Goal: Complete application form

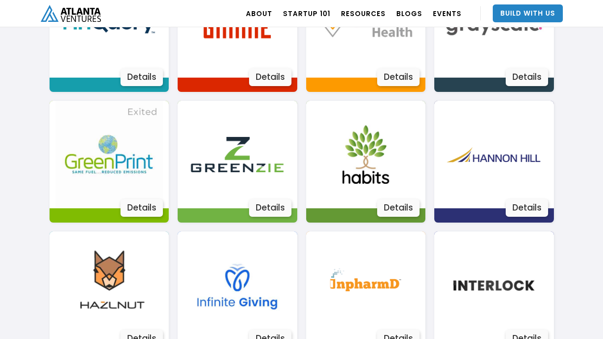
scroll to position [1205, 0]
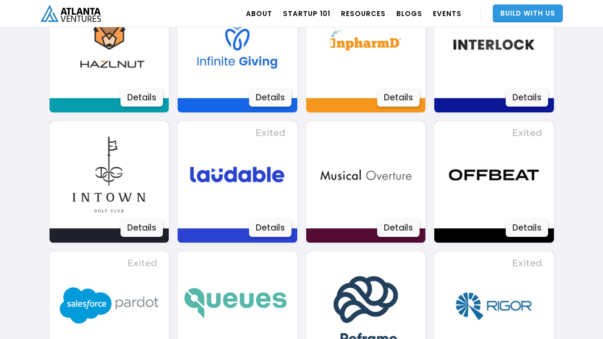
click at [510, 10] on link "Build With Us" at bounding box center [528, 13] width 70 height 18
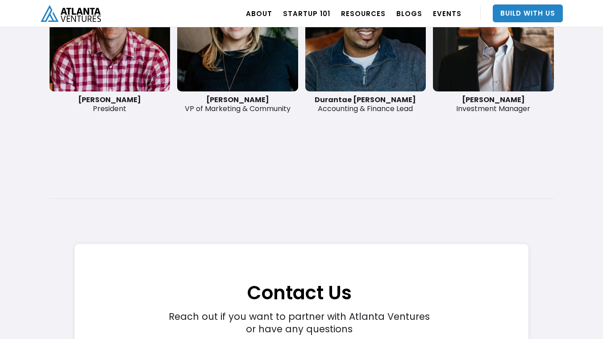
scroll to position [2650, 0]
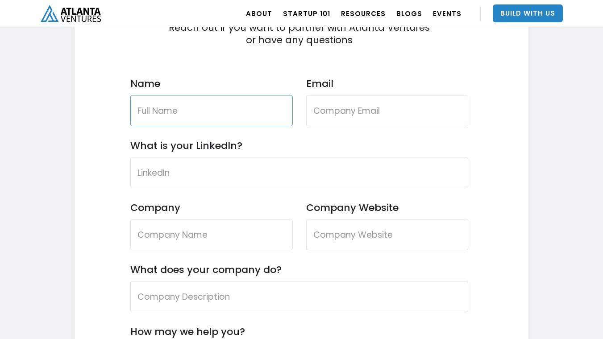
click at [273, 110] on input "Name" at bounding box center [211, 110] width 162 height 31
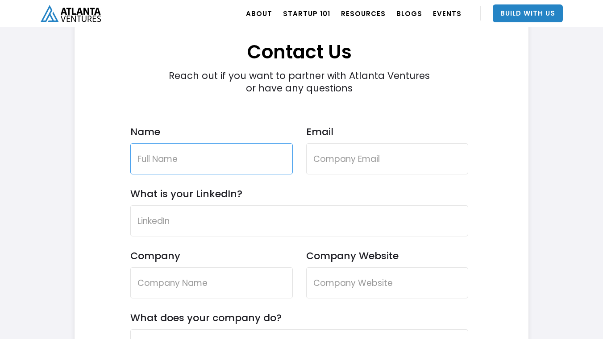
click at [192, 163] on input "Name" at bounding box center [211, 158] width 162 height 31
type input "Agnes Nsor"
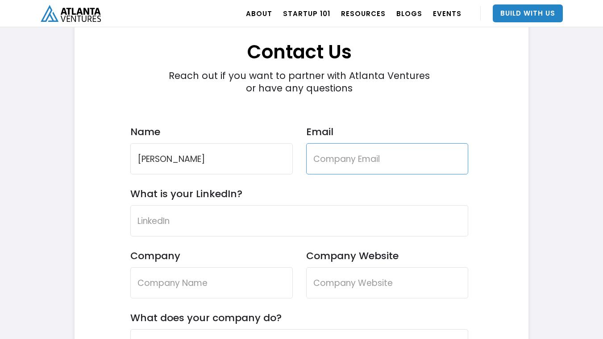
click at [342, 153] on input "Email" at bounding box center [387, 158] width 162 height 31
type input "agnes@theberrisgroup.com"
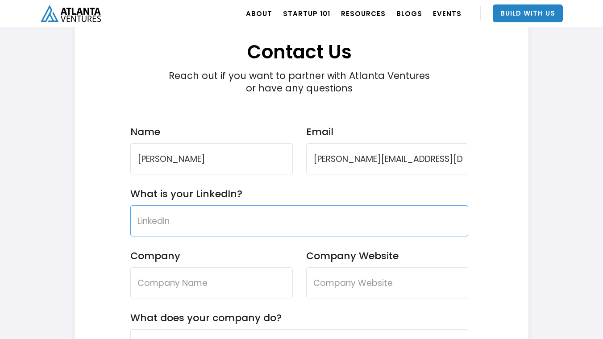
click at [180, 226] on input "What is your LinkedIn?" at bounding box center [299, 220] width 338 height 31
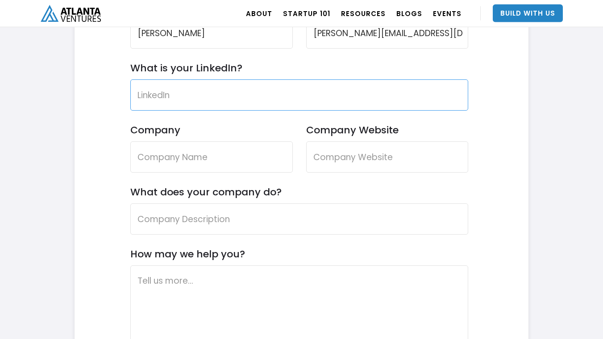
scroll to position [2746, 0]
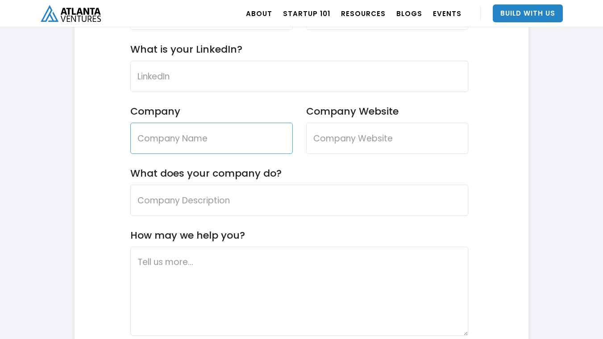
click at [186, 143] on input "Company" at bounding box center [211, 138] width 162 height 31
type input "The Berris Group"
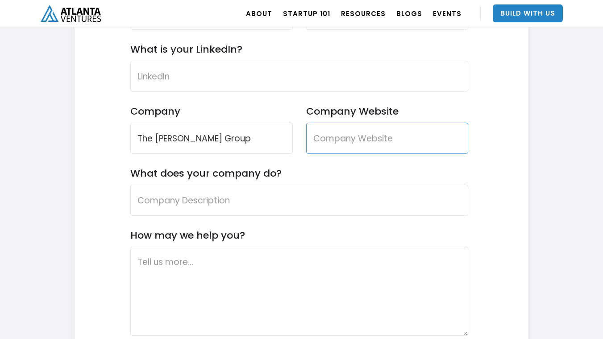
click at [347, 137] on input "Company Website" at bounding box center [387, 138] width 162 height 31
click at [330, 141] on input "Company Website" at bounding box center [387, 138] width 162 height 31
paste input "https://theberrisgroup.com/"
type input "https://theberrisgroup.com/"
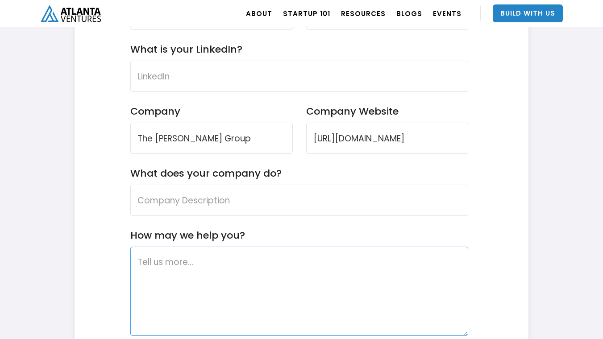
click at [203, 269] on textarea "How may we help you?" at bounding box center [299, 291] width 338 height 89
paste textarea "https://theberrisgroup.com/"
type textarea "https://theberrisgroup.com/"
click at [164, 271] on textarea "How may we help you?" at bounding box center [299, 291] width 338 height 89
paste textarea "Greetings Investor team, I hope this message finds you well. My name is Agnes N…"
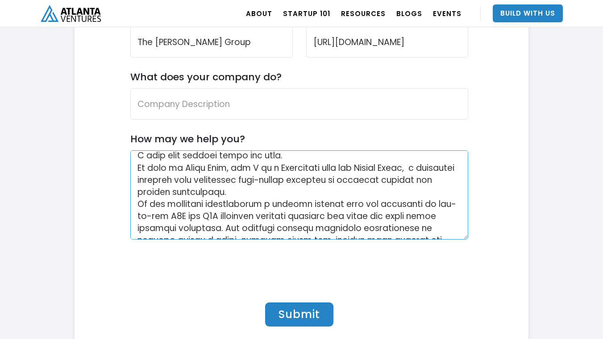
scroll to position [0, 0]
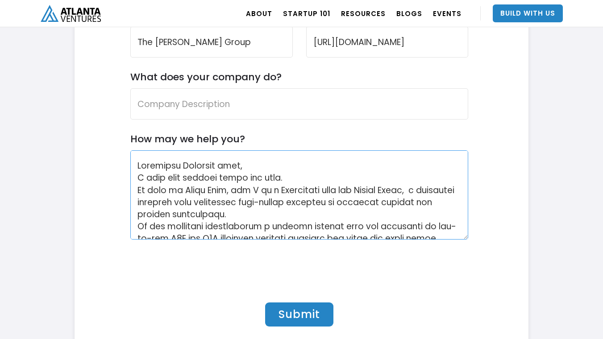
drag, startPoint x: 272, startPoint y: 218, endPoint x: 127, endPoint y: 169, distance: 152.5
click at [130, 169] on textarea "How may we help you?" at bounding box center [299, 194] width 338 height 89
click at [283, 182] on textarea "How may we help you?" at bounding box center [299, 194] width 338 height 89
click at [374, 189] on textarea "How may we help you?" at bounding box center [299, 194] width 338 height 89
drag, startPoint x: 358, startPoint y: 188, endPoint x: 367, endPoint y: 215, distance: 28.2
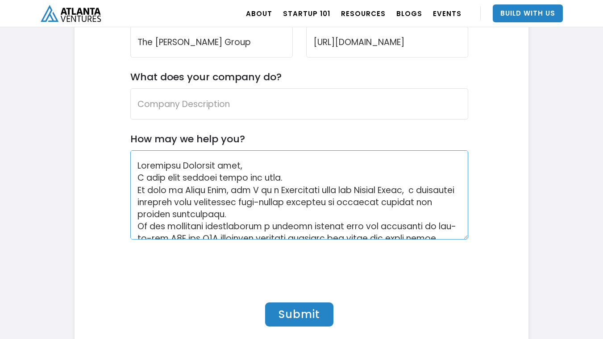
click at [367, 215] on textarea "How may we help you?" at bounding box center [299, 194] width 338 height 89
type textarea "Greetings Investor team, I hope this message finds you well. My name is Agnes N…"
click at [205, 104] on input "What does your company do?" at bounding box center [299, 103] width 338 height 31
paste input "the Berris Group, a strategic advisory firm supporting high-growth ventures in …"
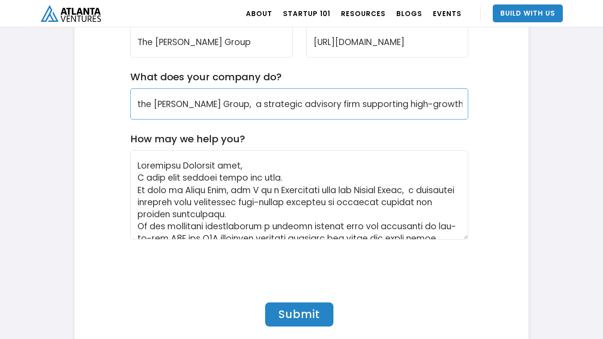
drag, startPoint x: 205, startPoint y: 104, endPoint x: 104, endPoint y: 117, distance: 102.5
click at [130, 117] on input "the Berris Group, a strategic advisory firm supporting high-growth ventures in …" at bounding box center [299, 103] width 338 height 31
click at [156, 109] on input "the Berris Group, a strategic advisory firm supporting high-growth ventures in …" at bounding box center [299, 103] width 338 height 31
click at [210, 104] on input "the Berris Group, a strategic advisory firm supporting high-growth ventures in …" at bounding box center [299, 103] width 338 height 31
type input "the Berris Group is a strategic advisory firm supporting high-growth ventures i…"
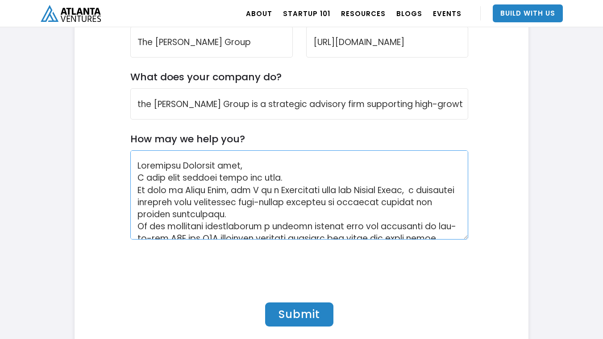
drag, startPoint x: 275, startPoint y: 216, endPoint x: 132, endPoint y: 164, distance: 152.3
click at [132, 164] on textarea "How may we help you?" at bounding box center [299, 194] width 338 height 89
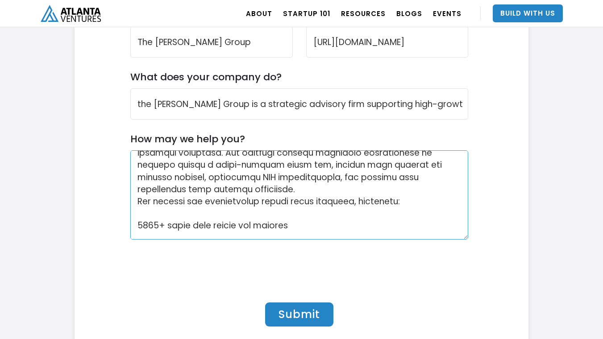
scroll to position [71, 0]
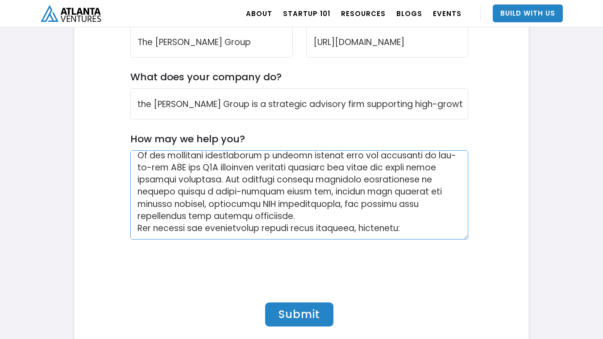
click at [284, 230] on textarea "How may we help you?" at bounding box center [299, 194] width 338 height 89
click at [289, 215] on textarea "How may we help you?" at bounding box center [299, 194] width 338 height 89
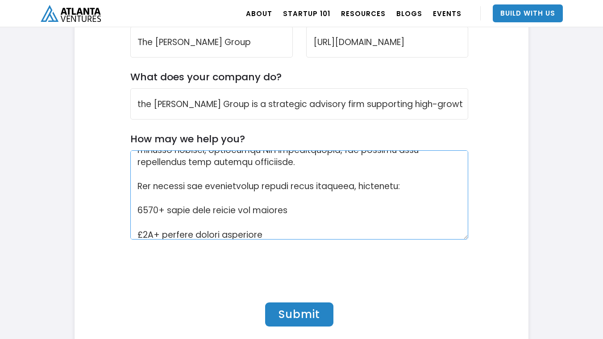
scroll to position [142, 0]
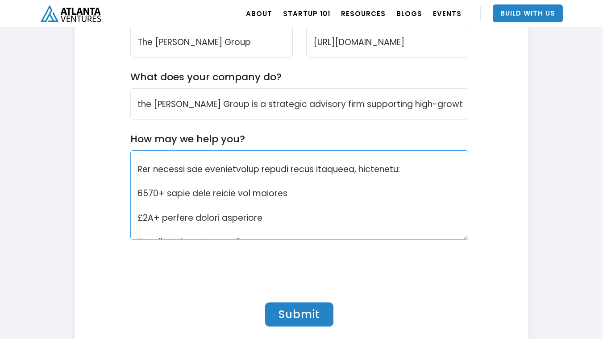
click at [140, 193] on textarea "How may we help you?" at bounding box center [299, 194] width 338 height 89
click at [300, 187] on textarea "How may we help you?" at bounding box center [299, 194] width 338 height 89
click at [302, 195] on textarea "How may we help you?" at bounding box center [299, 194] width 338 height 89
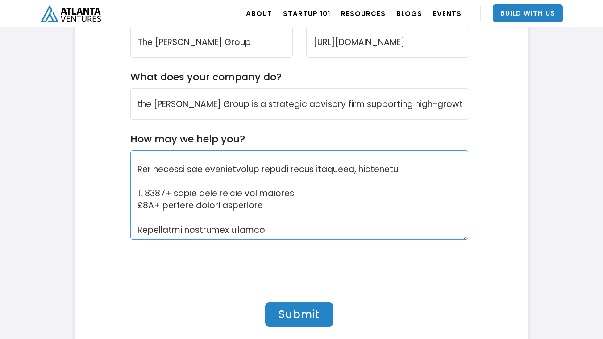
click at [287, 207] on textarea "How may we help you?" at bounding box center [299, 194] width 338 height 89
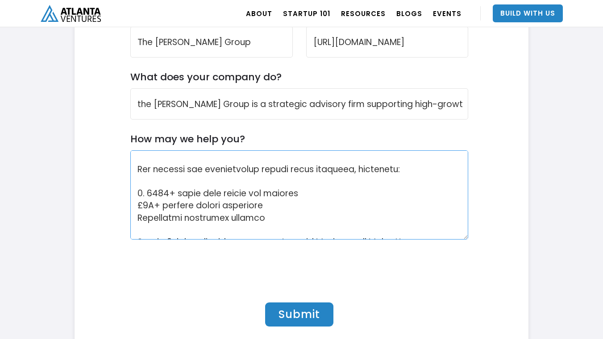
click at [139, 206] on textarea "How may we help you?" at bounding box center [299, 194] width 338 height 89
click at [138, 218] on textarea "How may we help you?" at bounding box center [299, 194] width 338 height 89
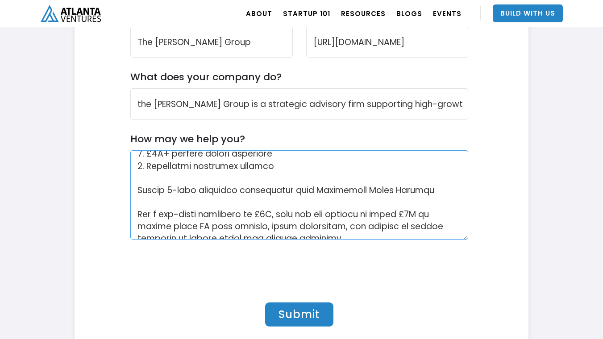
scroll to position [213, 0]
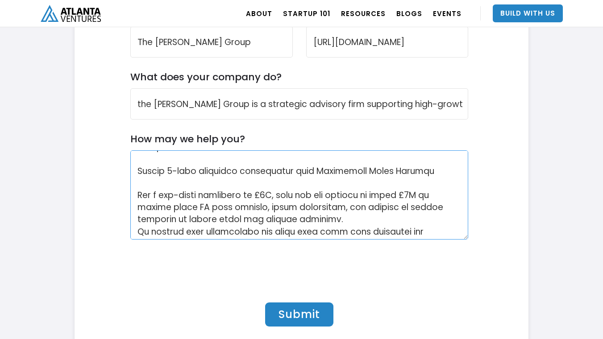
click at [145, 173] on textarea "How may we help you?" at bounding box center [299, 194] width 338 height 89
click at [142, 172] on textarea "How may we help you?" at bounding box center [299, 194] width 338 height 89
click at [139, 170] on textarea "How may we help you?" at bounding box center [299, 194] width 338 height 89
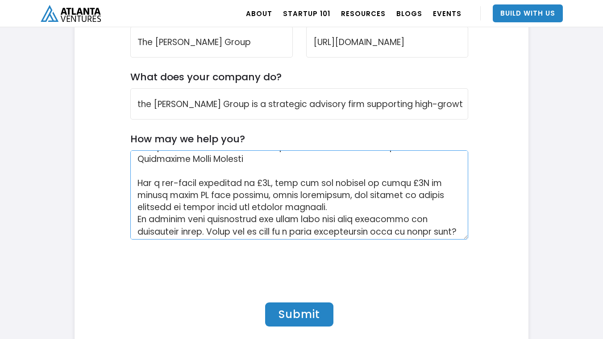
scroll to position [203, 0]
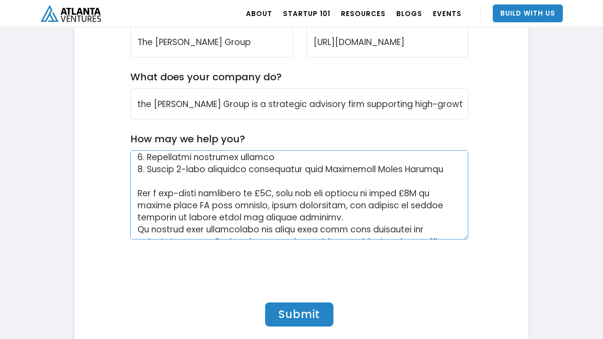
click at [362, 217] on textarea "How may we help you?" at bounding box center [299, 194] width 338 height 89
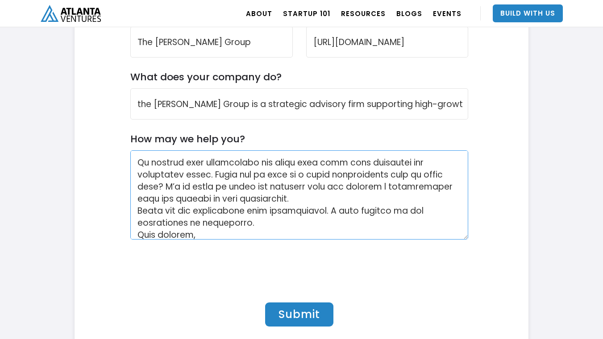
scroll to position [287, 0]
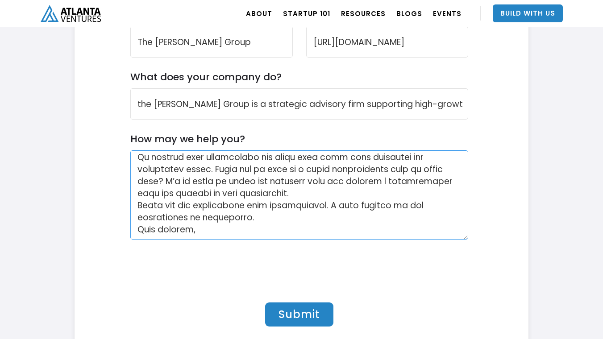
click at [315, 197] on textarea "How may we help you?" at bounding box center [299, 194] width 338 height 89
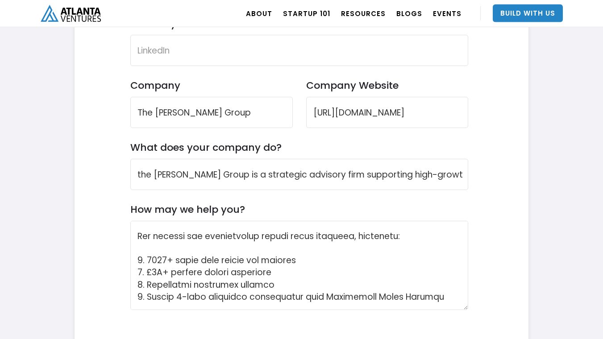
scroll to position [2746, 0]
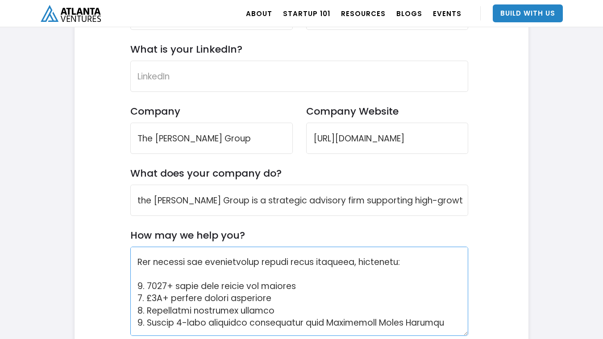
click at [264, 282] on textarea "How may we help you?" at bounding box center [299, 291] width 338 height 89
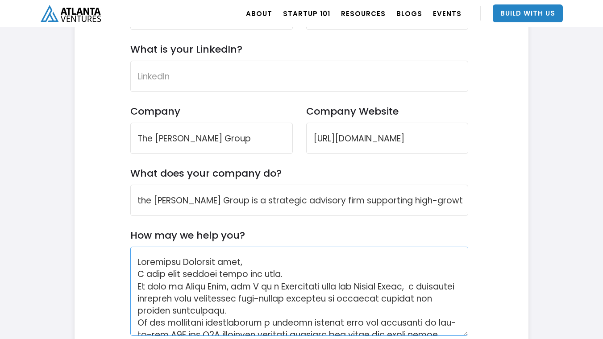
click at [265, 275] on textarea "How may we help you?" at bounding box center [299, 291] width 338 height 89
drag, startPoint x: 281, startPoint y: 317, endPoint x: 122, endPoint y: 263, distance: 168.3
click at [130, 263] on textarea "How may we help you?" at bounding box center [299, 291] width 338 height 89
click at [276, 306] on textarea "How may we help you?" at bounding box center [299, 291] width 338 height 89
drag, startPoint x: 273, startPoint y: 314, endPoint x: 119, endPoint y: 256, distance: 164.5
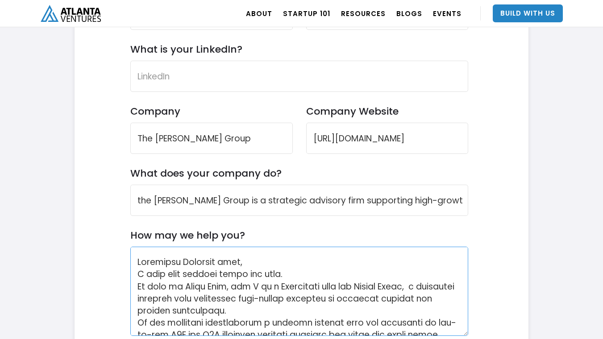
click at [130, 256] on textarea "How may we help you?" at bounding box center [299, 291] width 338 height 89
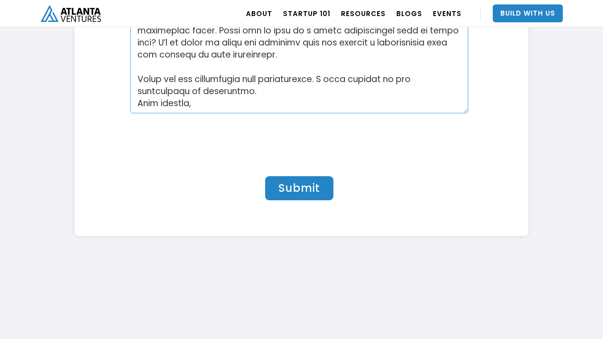
scroll to position [2987, 0]
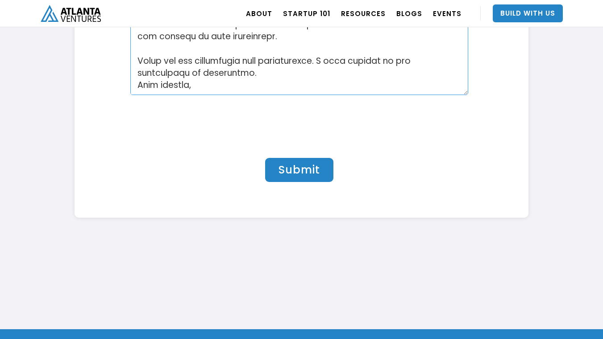
type textarea "We are currently representing a fintech company that has developed an all-in-on…"
click at [304, 166] on input "Submit" at bounding box center [299, 170] width 68 height 24
type input "Submit"
